Goal: Find specific page/section: Find specific page/section

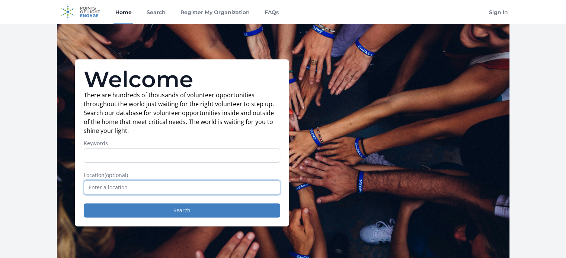
click at [115, 185] on input "text" at bounding box center [182, 188] width 196 height 14
type input "y"
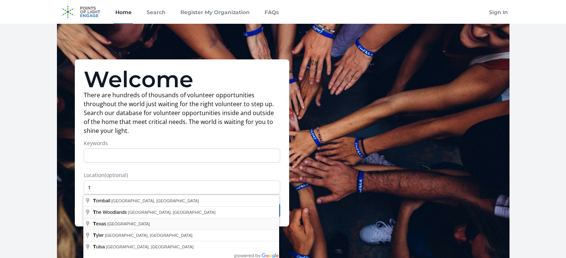
type input "[US_STATE], [GEOGRAPHIC_DATA]"
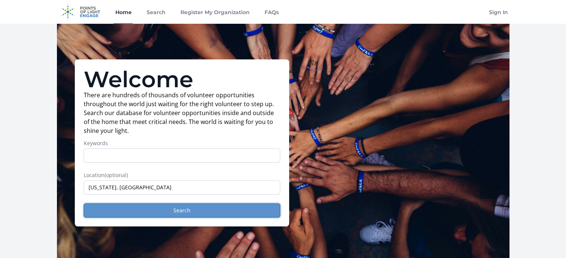
click at [179, 208] on button "Search" at bounding box center [182, 211] width 196 height 14
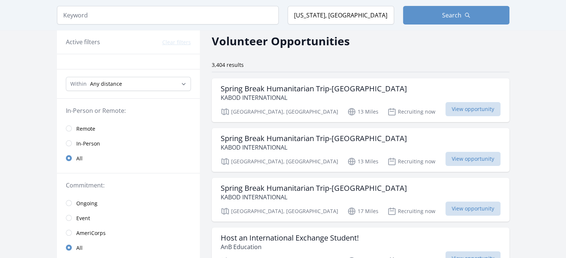
scroll to position [112, 0]
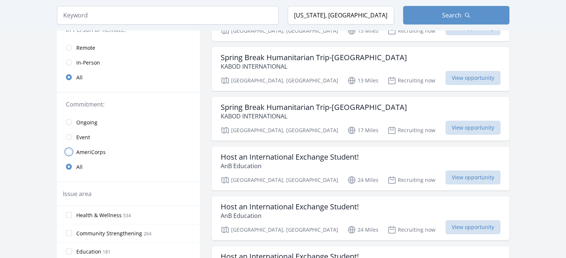
click at [68, 154] on input "radio" at bounding box center [69, 152] width 6 height 6
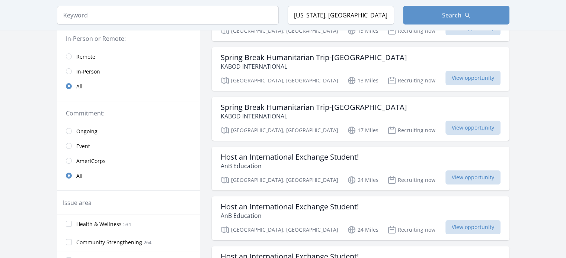
scroll to position [120, 0]
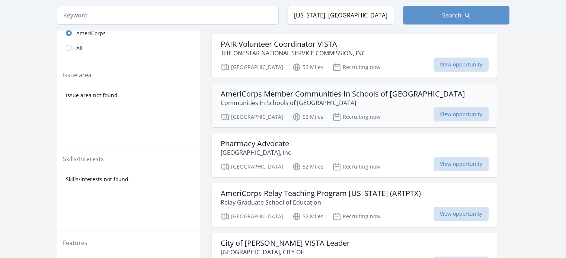
scroll to position [298, 0]
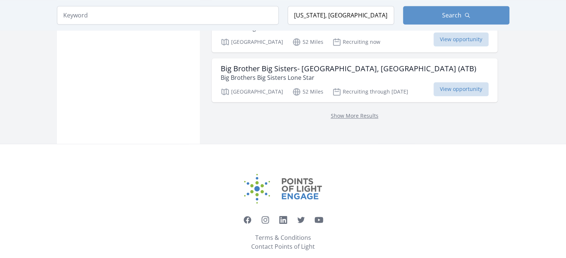
scroll to position [1007, 0]
